Goal: Information Seeking & Learning: Learn about a topic

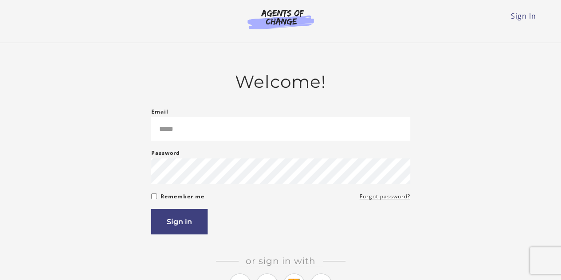
click at [190, 117] on input "Email" at bounding box center [280, 129] width 259 height 24
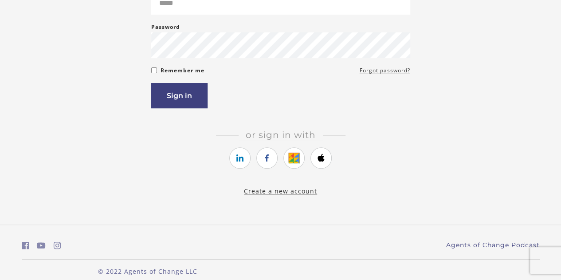
scroll to position [137, 0]
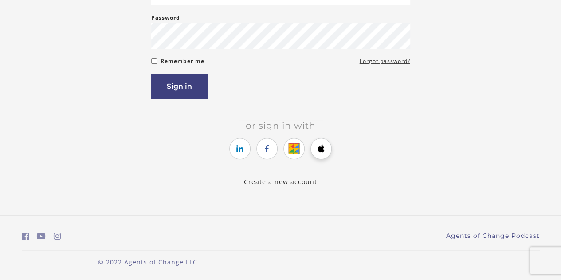
click at [326, 143] on div "Or sign in with Or sign up with" at bounding box center [280, 141] width 259 height 42
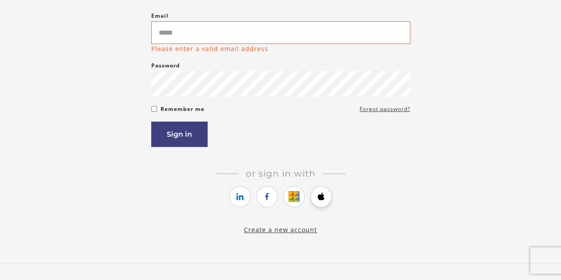
scroll to position [95, 0]
click at [314, 196] on link "https://courses.thinkific.com/users/auth/apple?ss%5Breferral%5D=&ss%5Buser_retu…" at bounding box center [320, 197] width 21 height 21
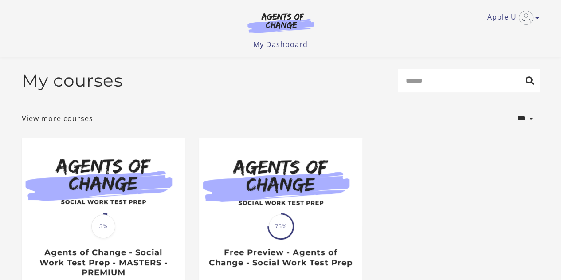
scroll to position [128, 0]
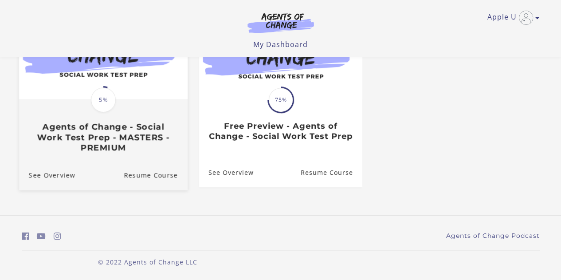
click at [107, 120] on div "Translation missing: en.liquid.partials.dashboard_course_card.progress_descript…" at bounding box center [103, 126] width 169 height 53
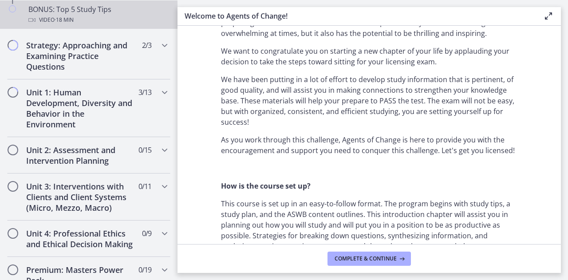
scroll to position [523, 0]
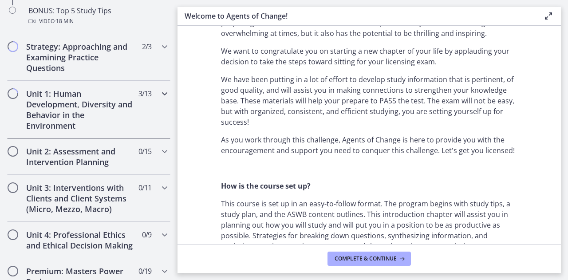
click at [94, 112] on h2 "Unit 1: Human Development, Diversity and Behavior in the Environment" at bounding box center [80, 109] width 108 height 43
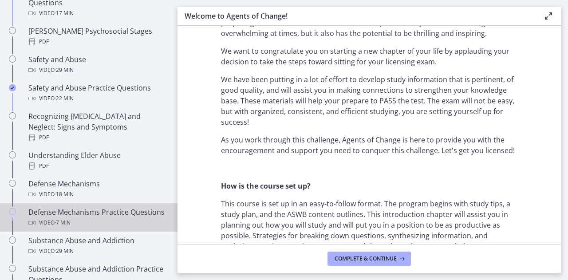
scroll to position [373, 0]
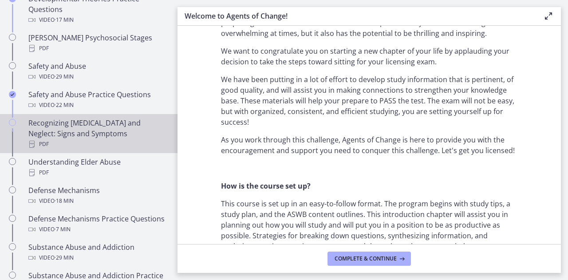
click at [74, 121] on div "Recognizing [MEDICAL_DATA] and Neglect: Signs and Symptoms PDF" at bounding box center [97, 134] width 138 height 32
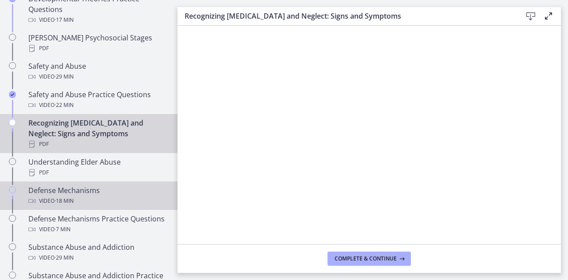
click at [71, 185] on div "Defense Mechanisms Video · 18 min" at bounding box center [97, 195] width 138 height 21
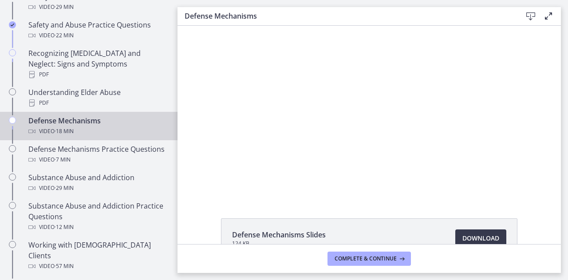
scroll to position [447, 0]
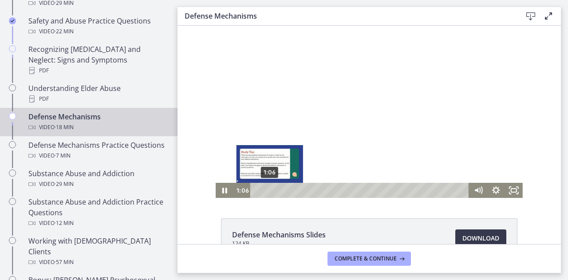
click at [266, 190] on div "1:06" at bounding box center [361, 190] width 208 height 15
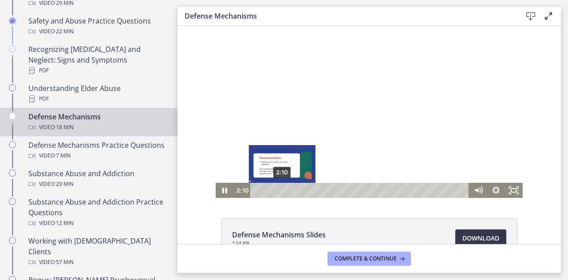
click at [278, 191] on div "2:10" at bounding box center [361, 190] width 208 height 15
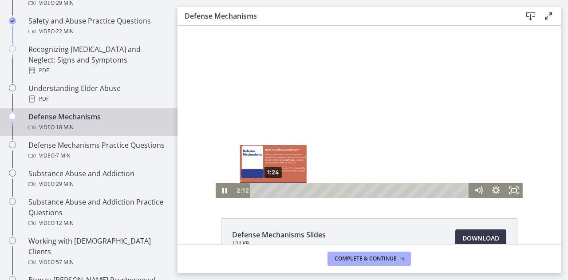
click at [270, 189] on div "1:24" at bounding box center [361, 190] width 208 height 15
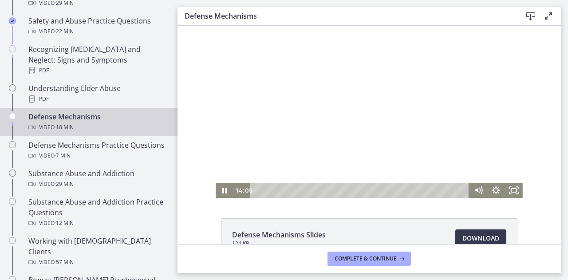
drag, startPoint x: 276, startPoint y: 190, endPoint x: 459, endPoint y: 282, distance: 204.7
click at [459, 198] on html "The video is loading... Click for sound @keyframes VOLUME_SMALL_WAVE_FLASH { 0%…" at bounding box center [368, 111] width 383 height 172
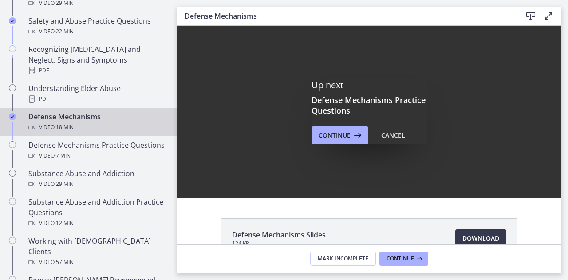
scroll to position [0, 0]
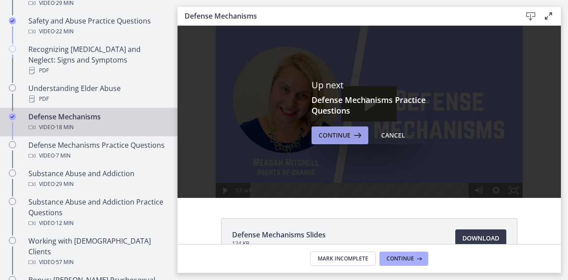
click at [344, 134] on span "Continue" at bounding box center [334, 135] width 32 height 11
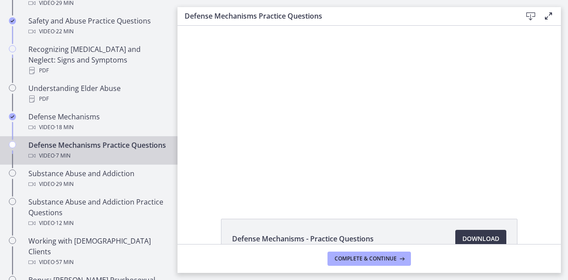
click at [344, 134] on div at bounding box center [368, 112] width 343 height 172
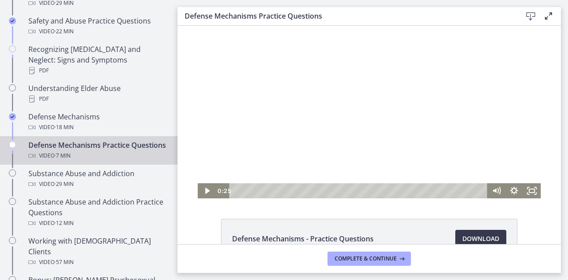
click at [374, 100] on div at bounding box center [368, 112] width 343 height 172
click at [255, 189] on div "Playbar" at bounding box center [359, 190] width 247 height 15
click at [258, 190] on div "Playbar" at bounding box center [259, 190] width 5 height 5
click at [265, 191] on div "0:55" at bounding box center [359, 190] width 247 height 15
click at [276, 192] on div "1:13" at bounding box center [359, 190] width 247 height 15
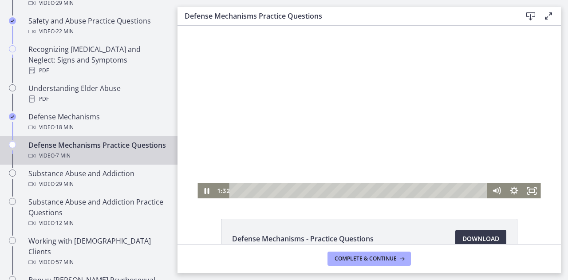
click at [353, 120] on div at bounding box center [368, 112] width 343 height 172
click at [329, 125] on div at bounding box center [368, 112] width 343 height 172
click at [311, 190] on div "2:12" at bounding box center [359, 190] width 247 height 15
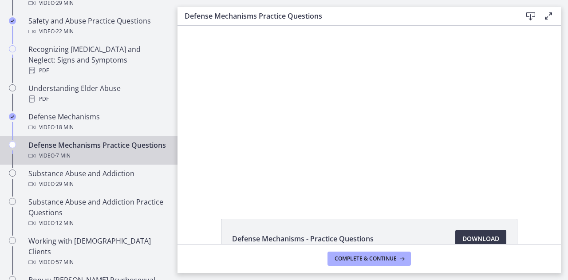
click at [423, 122] on div at bounding box center [368, 112] width 343 height 172
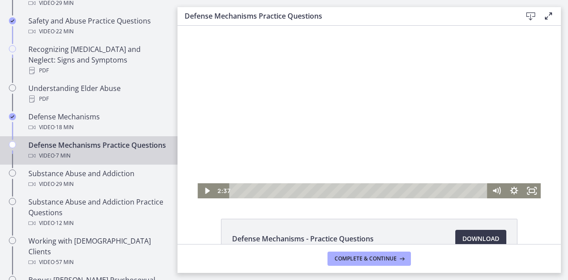
click at [380, 118] on div at bounding box center [368, 112] width 343 height 172
click at [332, 191] on div "2:47" at bounding box center [359, 190] width 247 height 15
click at [349, 192] on div "3:16" at bounding box center [359, 190] width 247 height 15
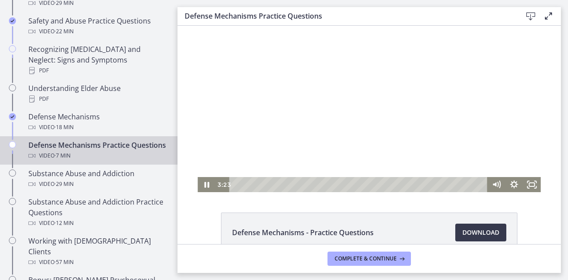
scroll to position [7, 0]
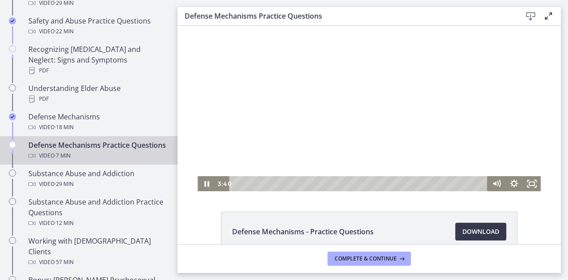
click at [350, 108] on div at bounding box center [368, 105] width 343 height 172
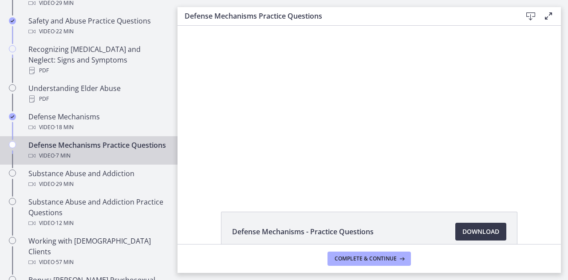
click at [350, 108] on div at bounding box center [368, 105] width 343 height 172
click at [197, 19] on button "Pause: cbe1sppt4o1cl02sibig.mp4" at bounding box center [197, 19] width 0 height 0
click at [197, 19] on button "Play Video: cbe1sppt4o1cl02sibig.mp4" at bounding box center [197, 19] width 0 height 0
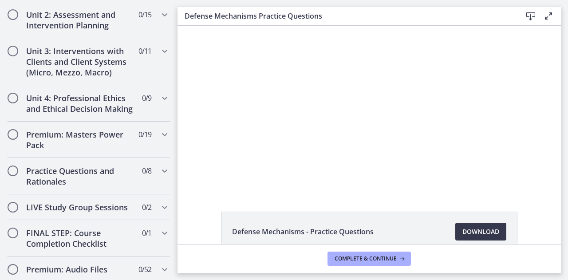
scroll to position [837, 0]
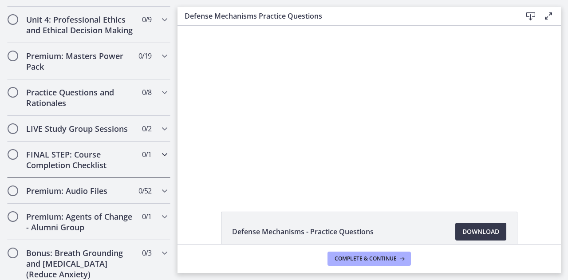
click at [109, 141] on div "FINAL STEP: Course Completion Checklist 0 / 1 Completed" at bounding box center [88, 159] width 163 height 36
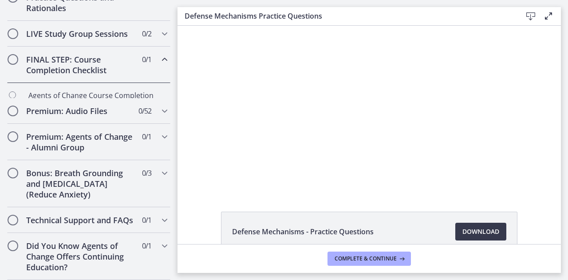
scroll to position [408, 0]
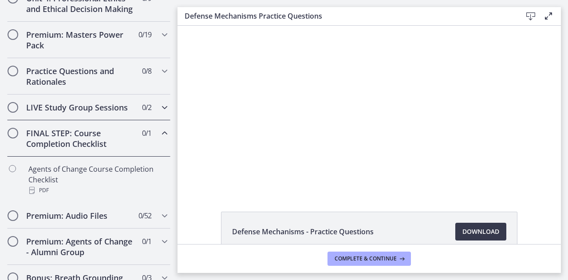
click at [100, 113] on h2 "LIVE Study Group Sessions" at bounding box center [80, 107] width 108 height 11
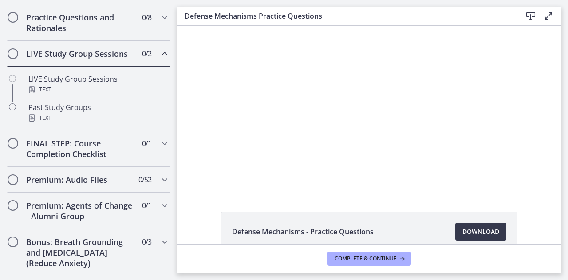
scroll to position [463, 0]
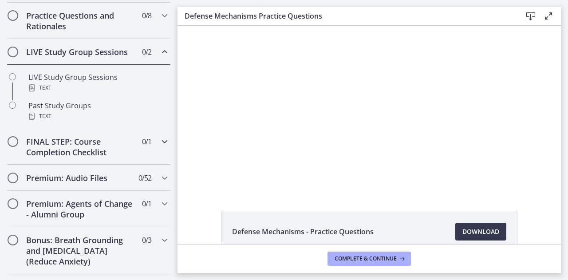
click at [94, 154] on h2 "FINAL STEP: Course Completion Checklist" at bounding box center [80, 146] width 108 height 21
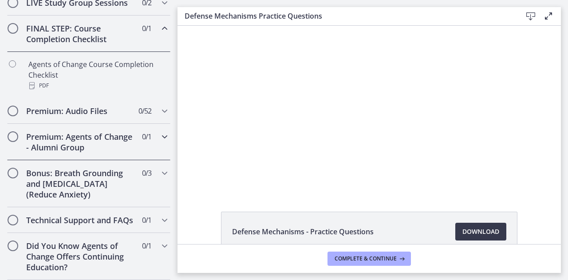
click at [82, 136] on h2 "Premium: Agents of Change - Alumni Group" at bounding box center [80, 141] width 108 height 21
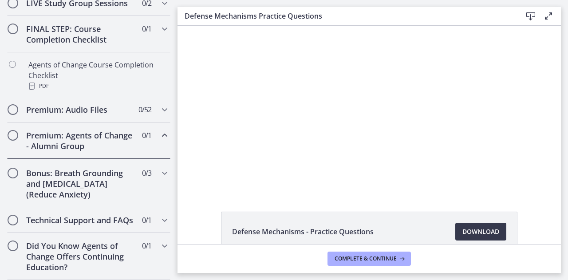
scroll to position [518, 0]
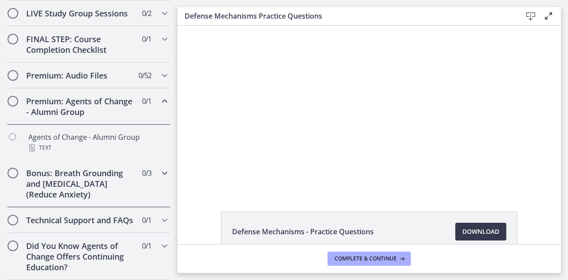
click at [107, 168] on h2 "Bonus: Breath Grounding and [MEDICAL_DATA] (Reduce Anxiety)" at bounding box center [80, 184] width 108 height 32
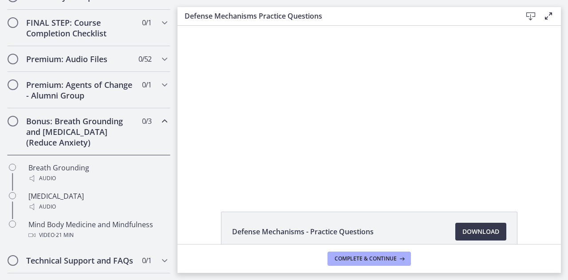
scroll to position [575, 0]
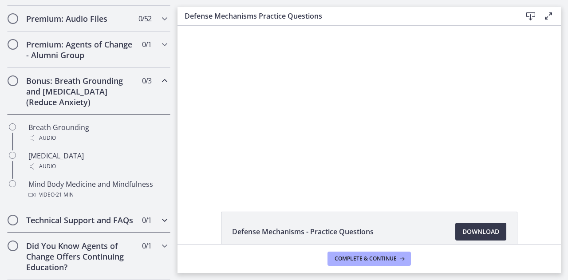
click at [102, 215] on h2 "Technical Support and FAQs" at bounding box center [80, 220] width 108 height 11
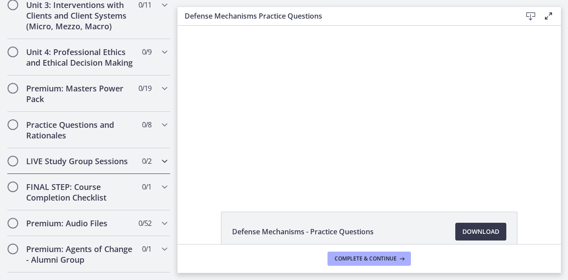
scroll to position [349, 0]
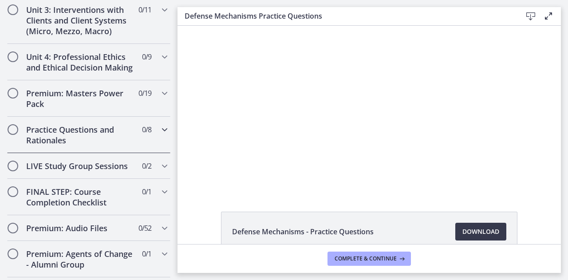
click at [108, 143] on h2 "Practice Questions and Rationales" at bounding box center [80, 134] width 108 height 21
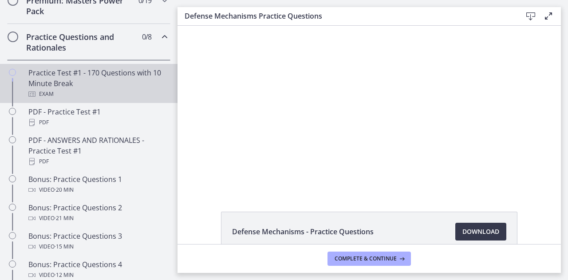
scroll to position [443, 0]
click at [83, 98] on div "Exam" at bounding box center [97, 93] width 138 height 11
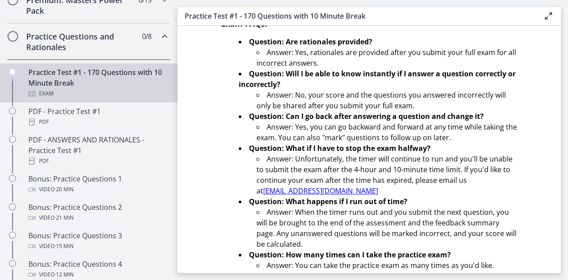
scroll to position [349, 0]
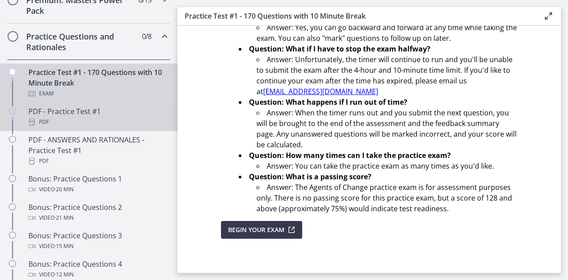
click at [102, 123] on div "PDF - Practice Test #1 PDF" at bounding box center [97, 116] width 138 height 21
